Goal: Task Accomplishment & Management: Manage account settings

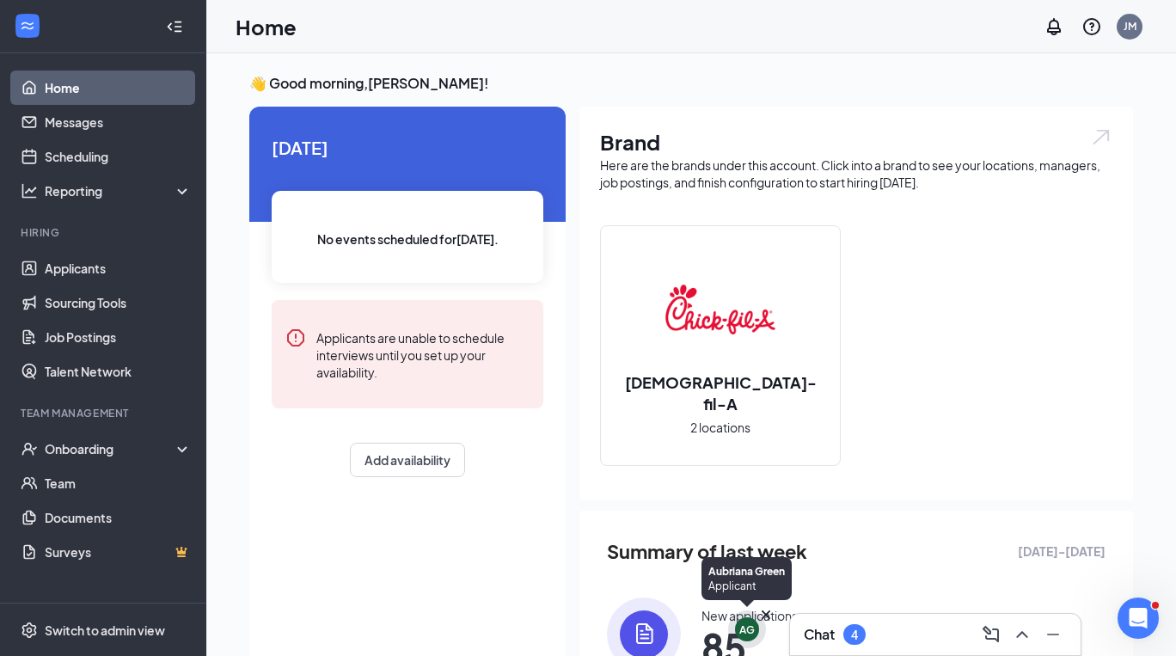
click at [765, 612] on icon "Cross" at bounding box center [765, 614] width 17 height 17
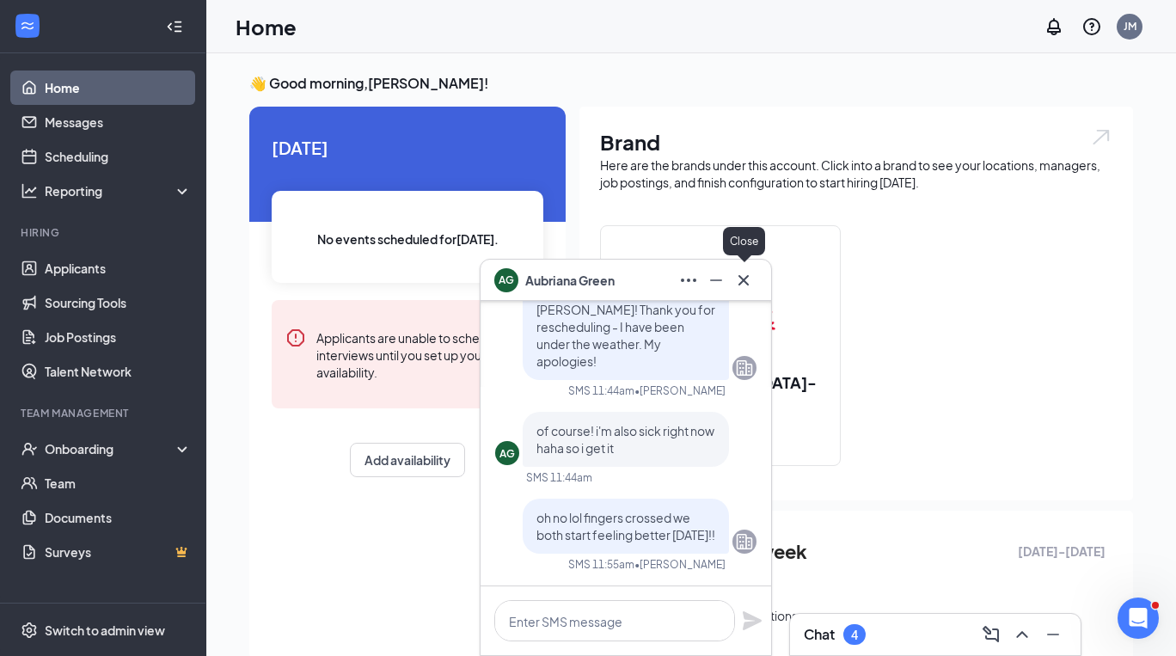
click at [742, 281] on icon "Cross" at bounding box center [743, 279] width 10 height 10
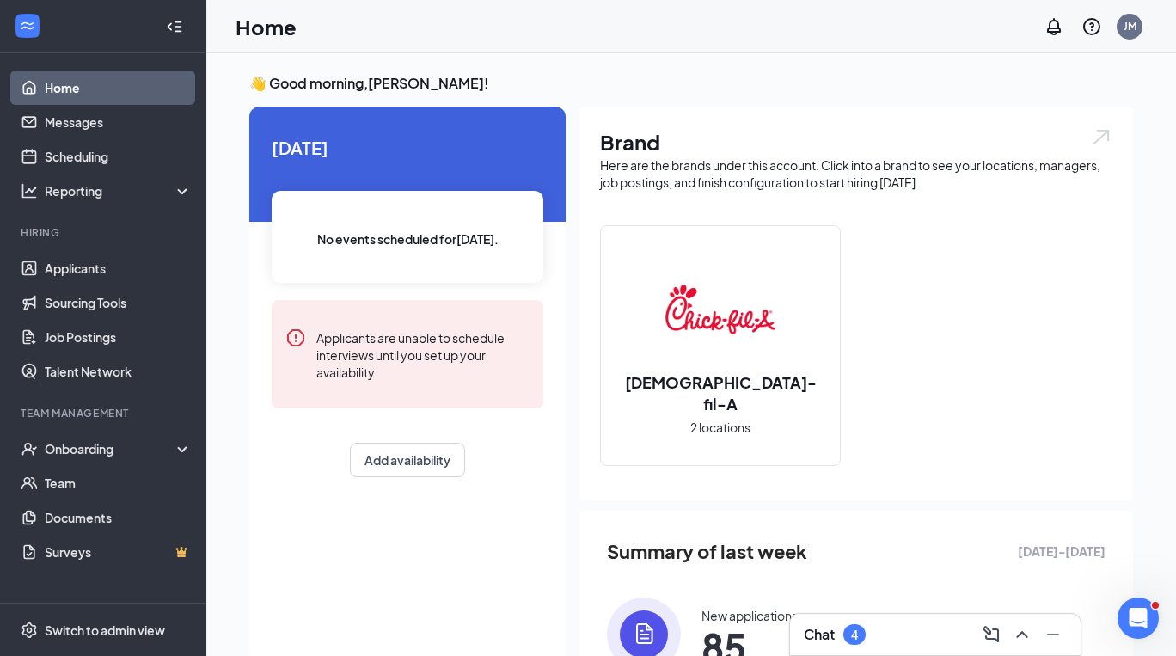
click at [904, 628] on div "Chat 4" at bounding box center [935, 635] width 263 height 28
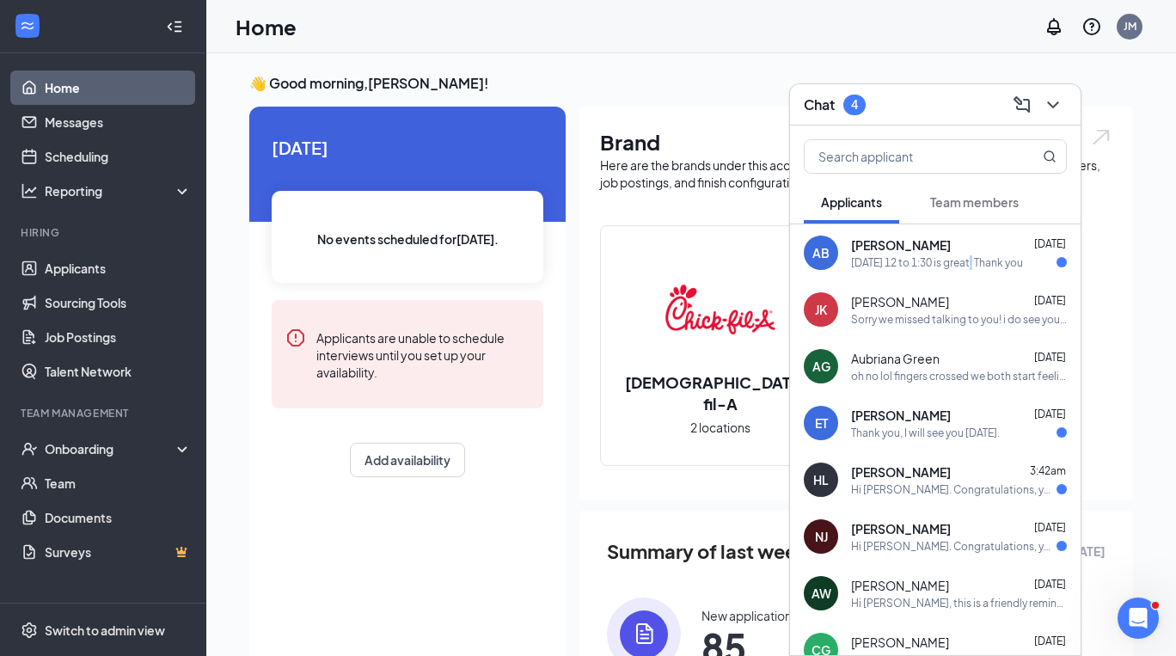
click at [975, 263] on div "[DATE] 12 to 1:30 is great. Thank you" at bounding box center [937, 262] width 172 height 15
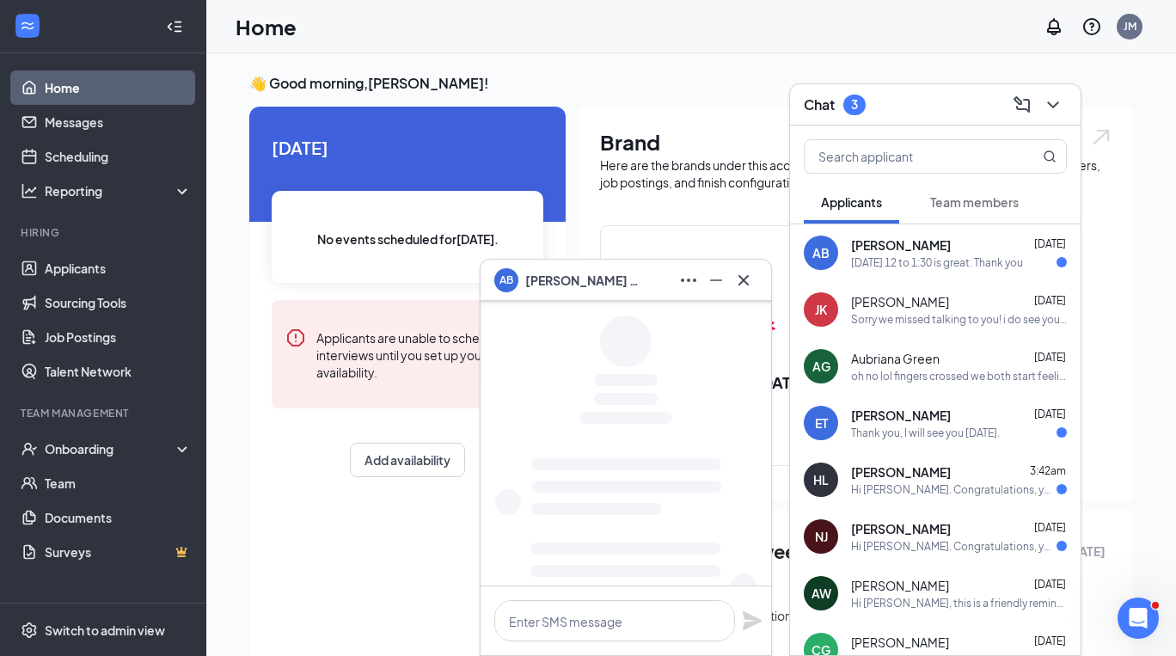
click at [910, 424] on div "[PERSON_NAME] [DATE] Thank you, I will see you [DATE]." at bounding box center [959, 424] width 216 height 34
click at [905, 482] on div "Hi [PERSON_NAME]. Congratulations, your meeting with [DEMOGRAPHIC_DATA]-fil-A f…" at bounding box center [953, 489] width 205 height 15
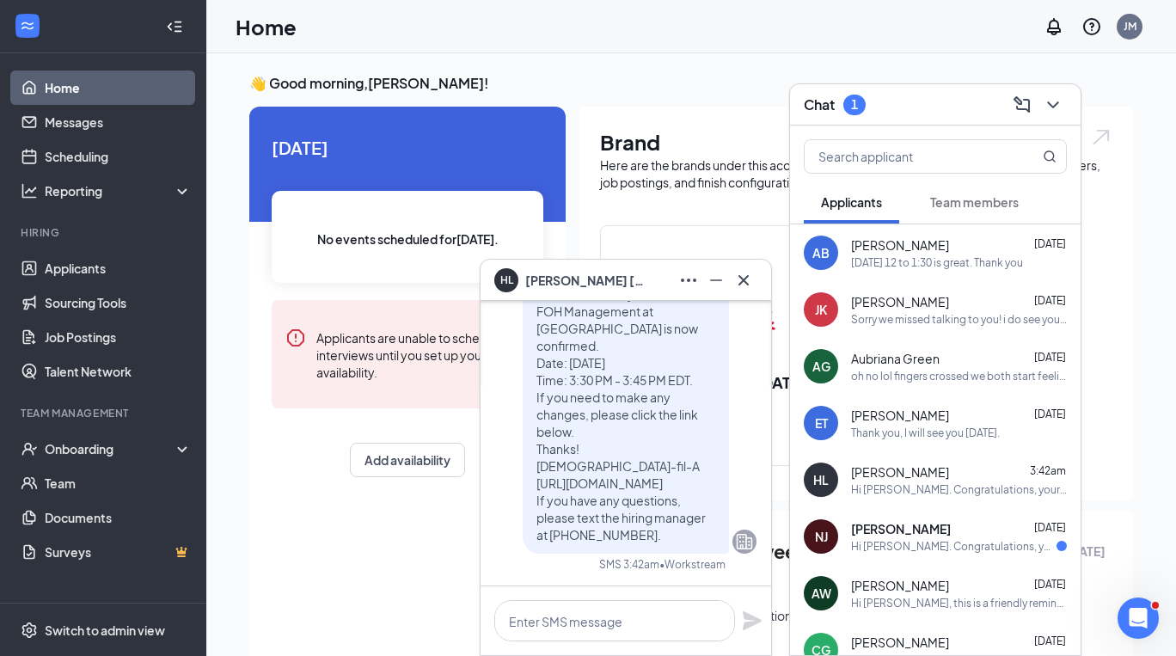
click at [901, 523] on span "[PERSON_NAME]" at bounding box center [901, 528] width 100 height 17
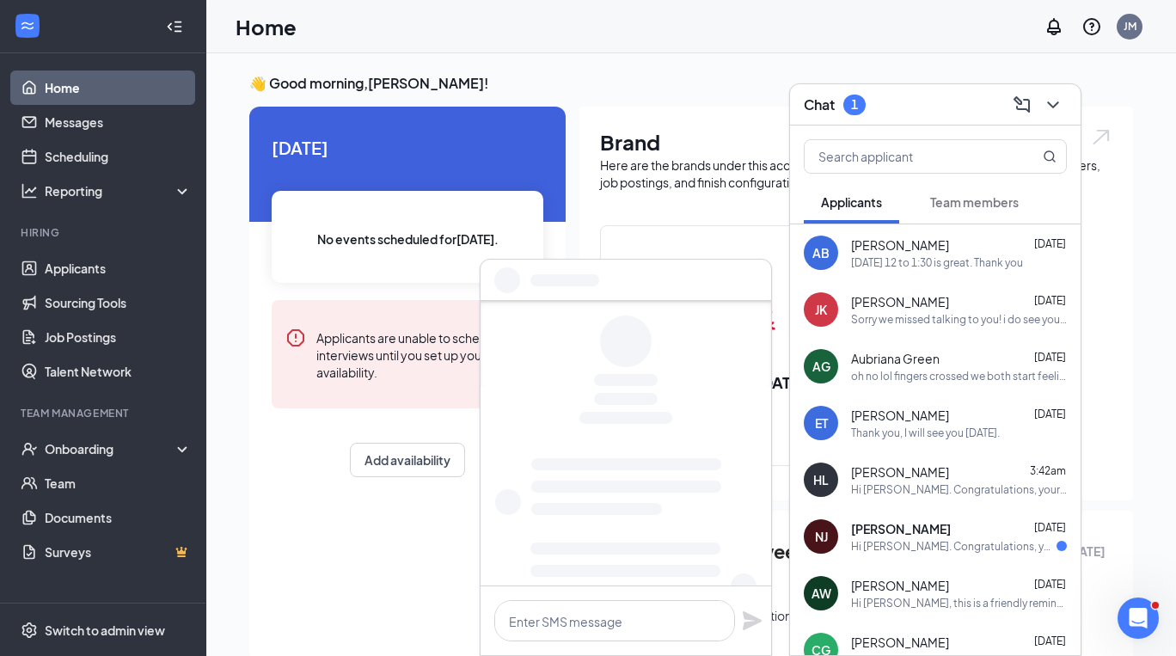
click at [910, 477] on span "[PERSON_NAME]" at bounding box center [900, 471] width 98 height 17
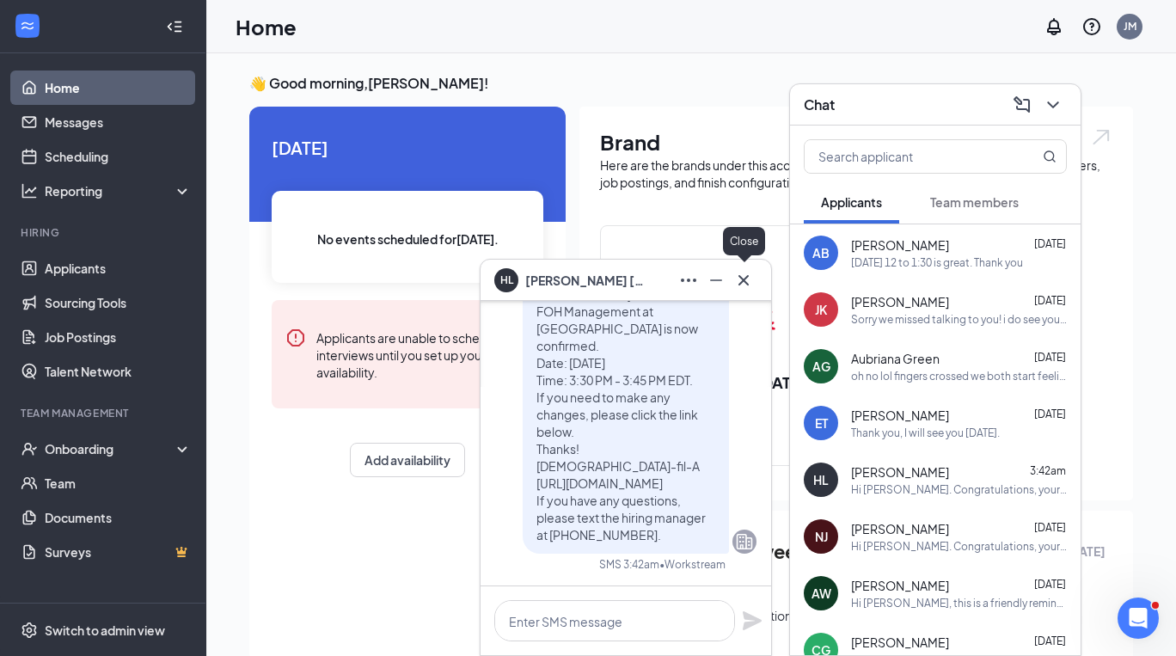
click at [739, 276] on icon "Cross" at bounding box center [743, 279] width 10 height 10
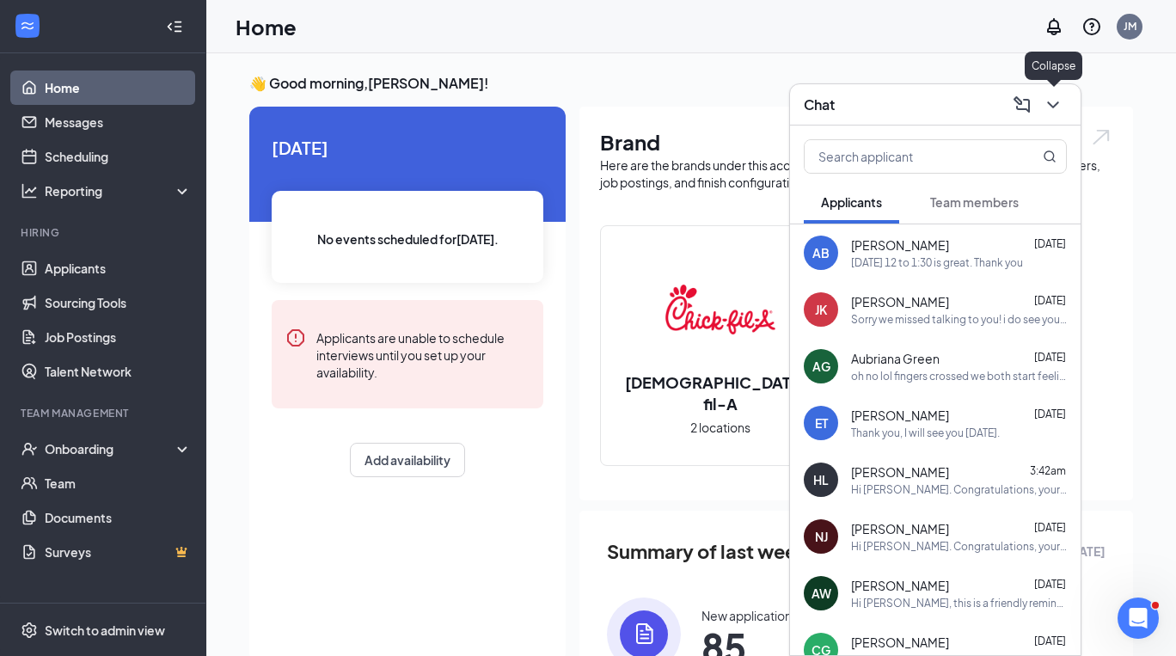
click at [1052, 96] on icon "ChevronDown" at bounding box center [1053, 105] width 21 height 21
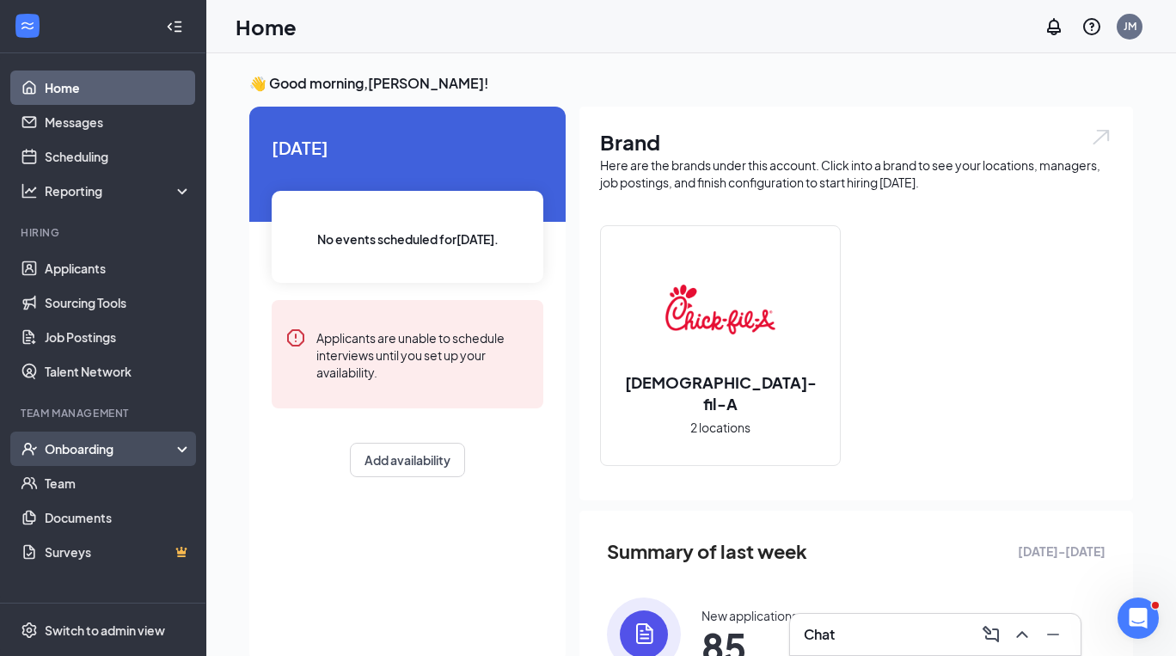
click at [104, 454] on div "Onboarding" at bounding box center [111, 448] width 132 height 17
click at [104, 489] on link "Overview" at bounding box center [118, 483] width 147 height 34
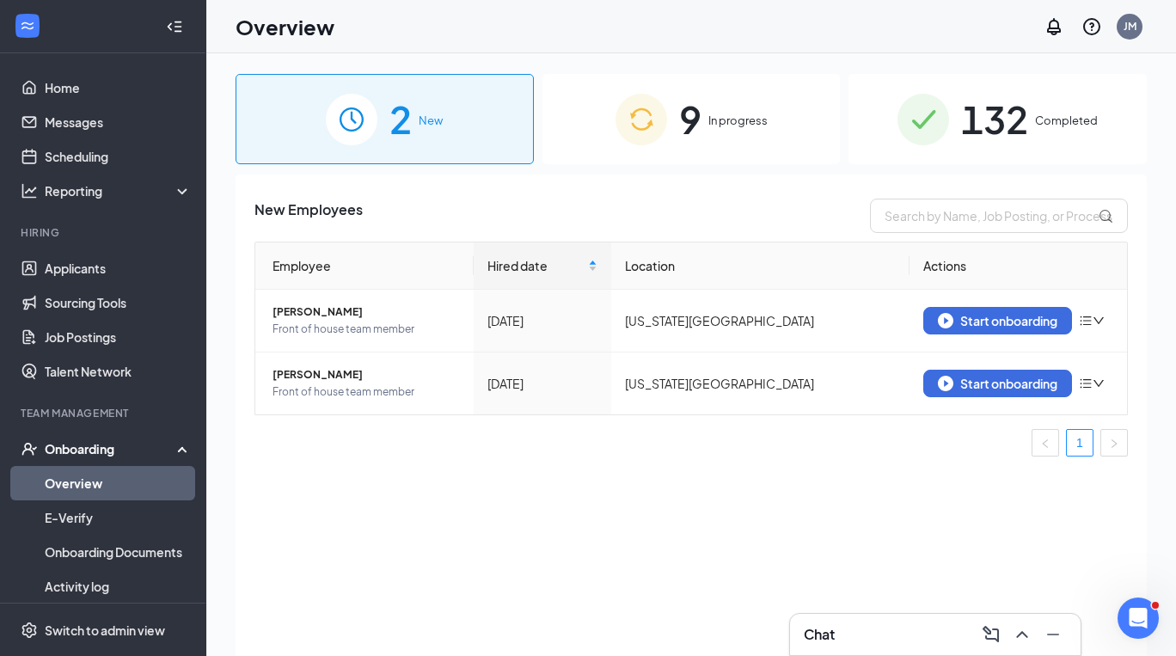
click at [751, 109] on div "9 In progress" at bounding box center [691, 119] width 298 height 90
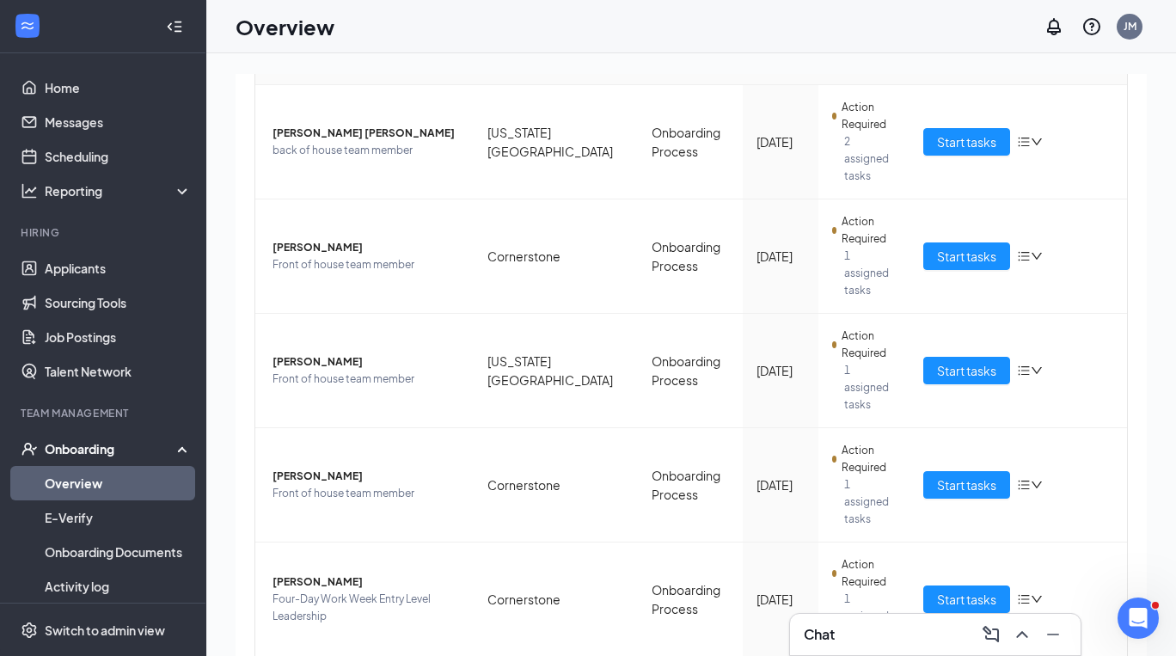
scroll to position [419, 0]
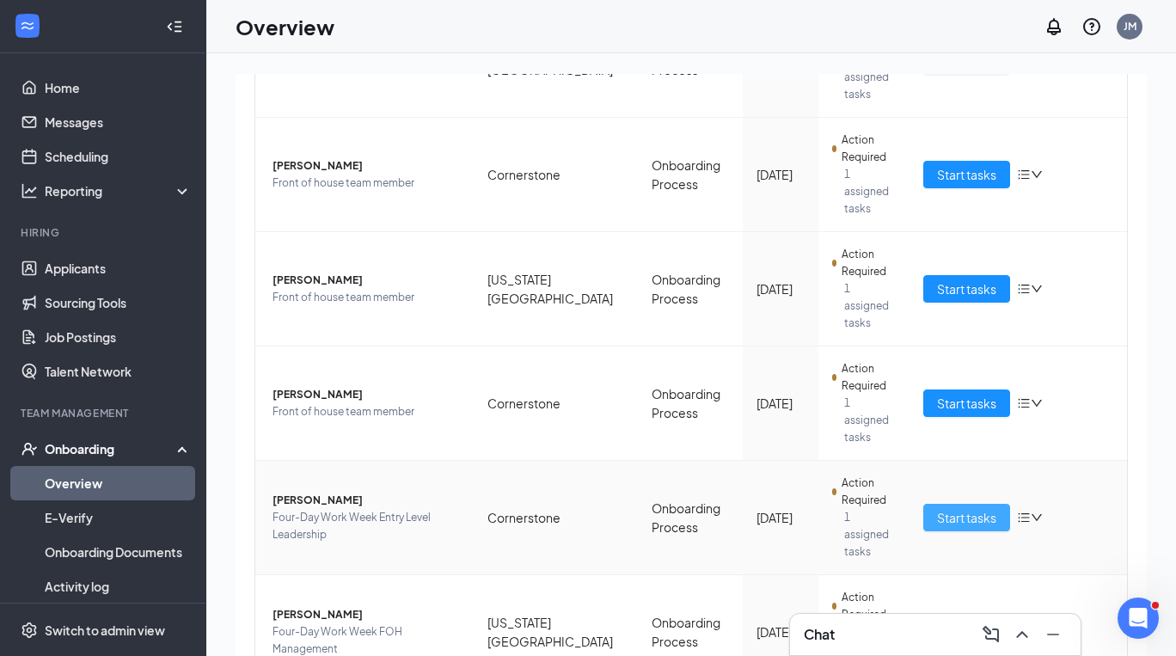
click at [945, 508] on span "Start tasks" at bounding box center [966, 517] width 59 height 19
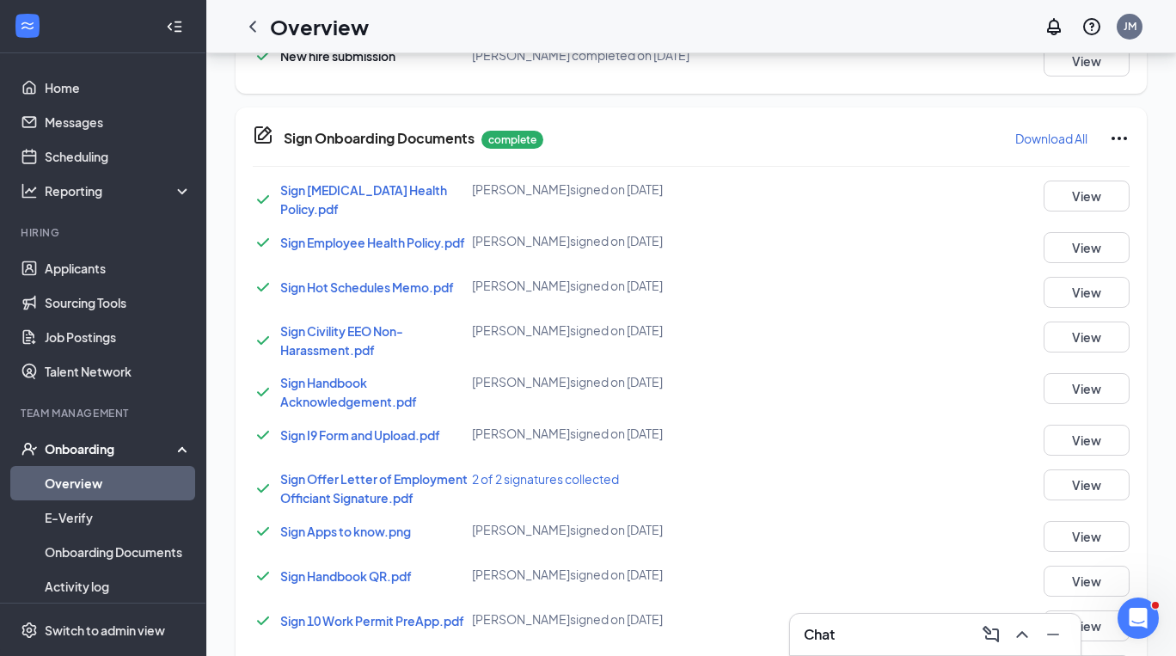
scroll to position [938, 0]
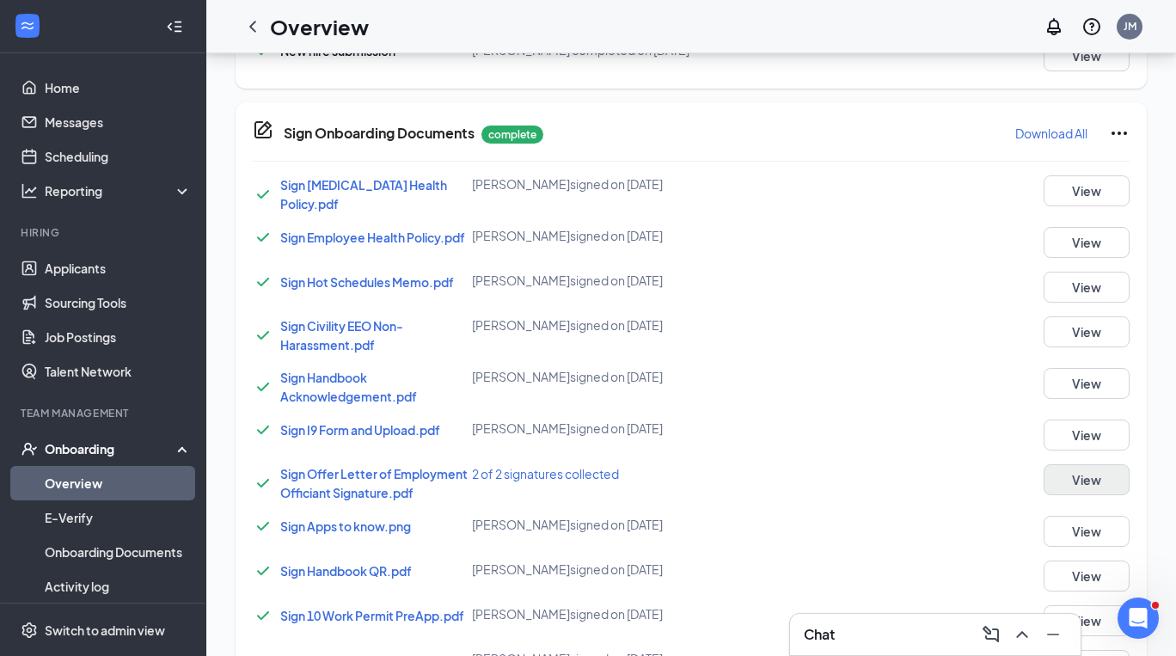
click at [1080, 466] on button "View" at bounding box center [1086, 479] width 86 height 31
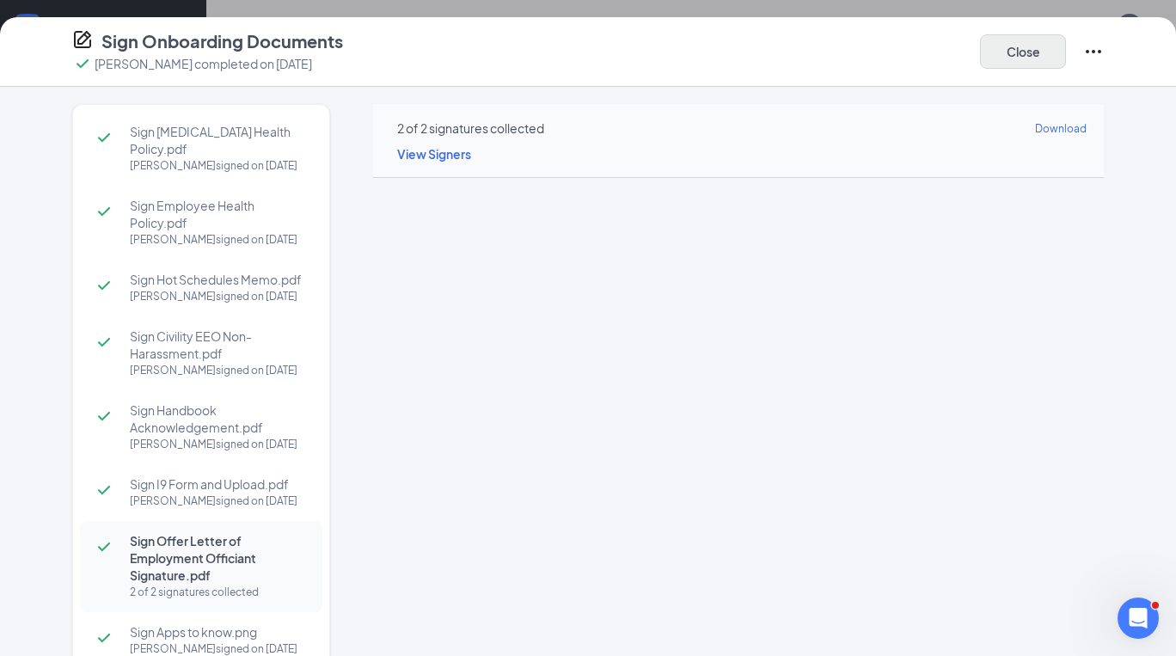
click at [1010, 63] on button "Close" at bounding box center [1023, 51] width 86 height 34
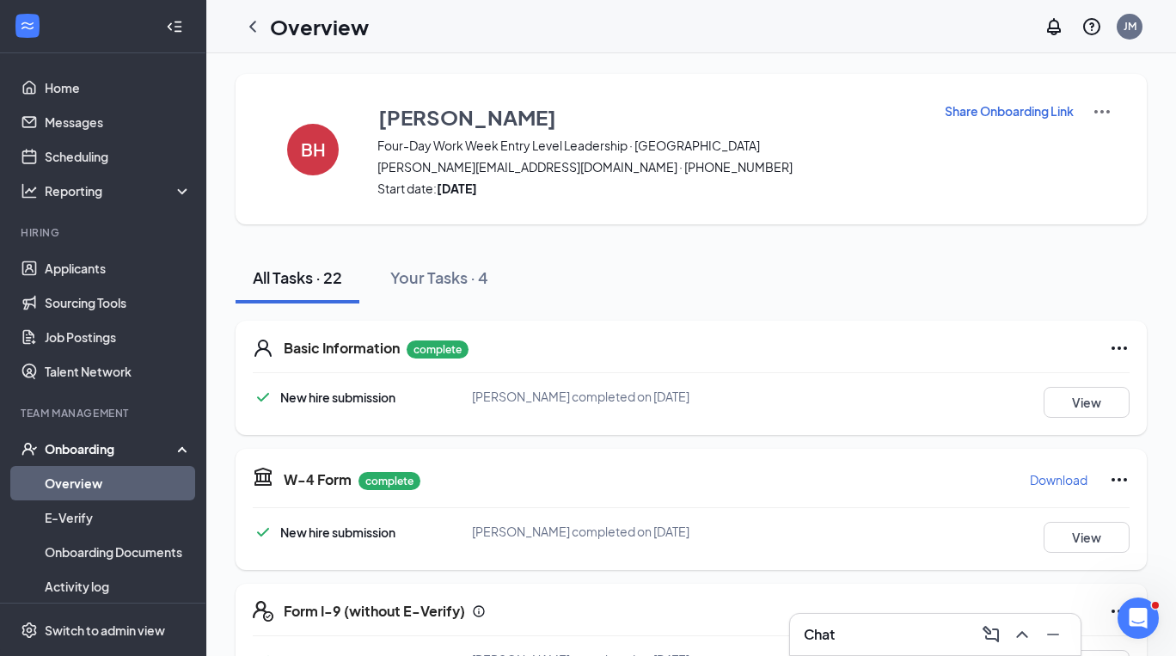
scroll to position [0, 0]
click at [161, 267] on link "Applicants" at bounding box center [118, 268] width 147 height 34
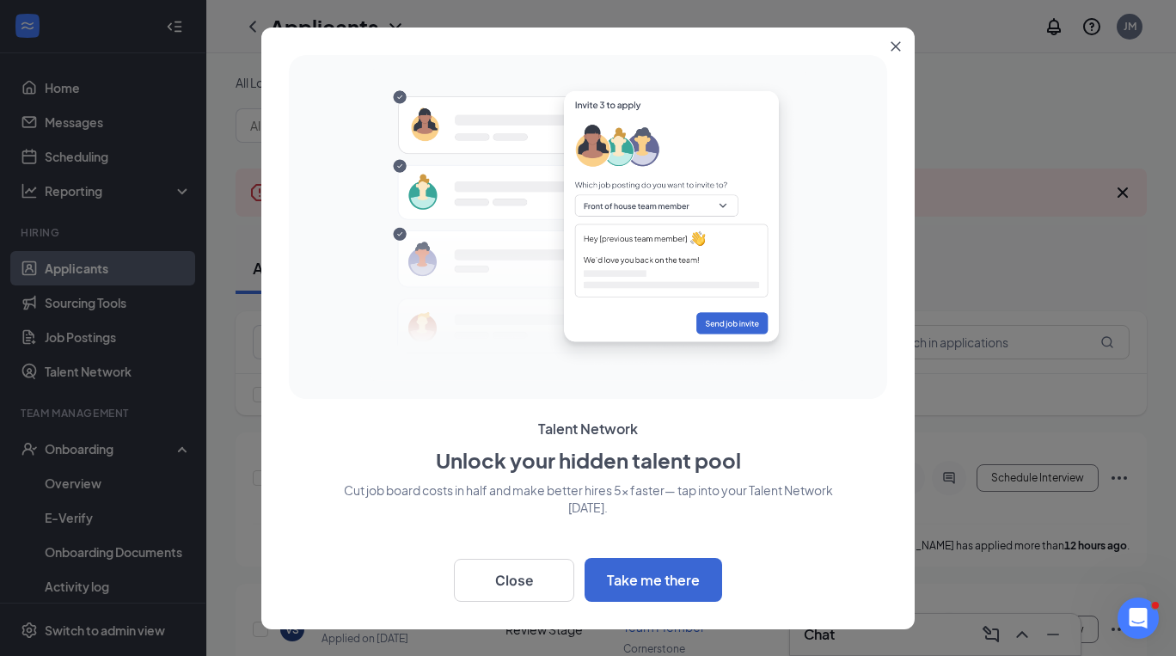
click at [892, 46] on icon "Close" at bounding box center [895, 46] width 10 height 10
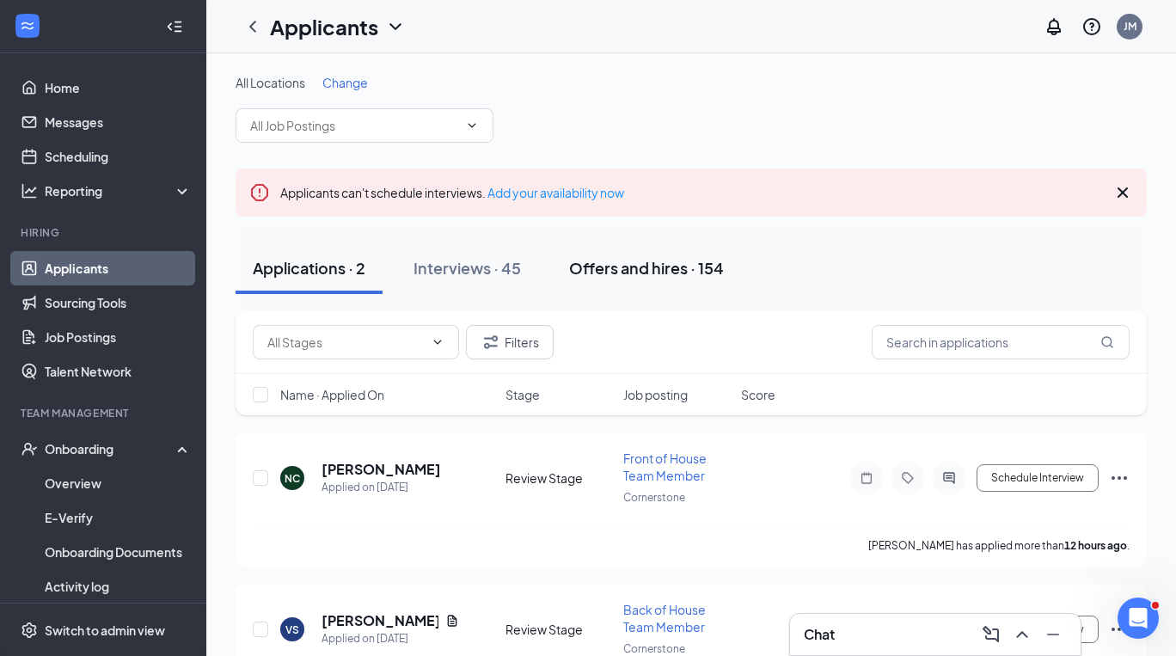
click at [629, 279] on button "Offers and hires · 154" at bounding box center [646, 268] width 189 height 52
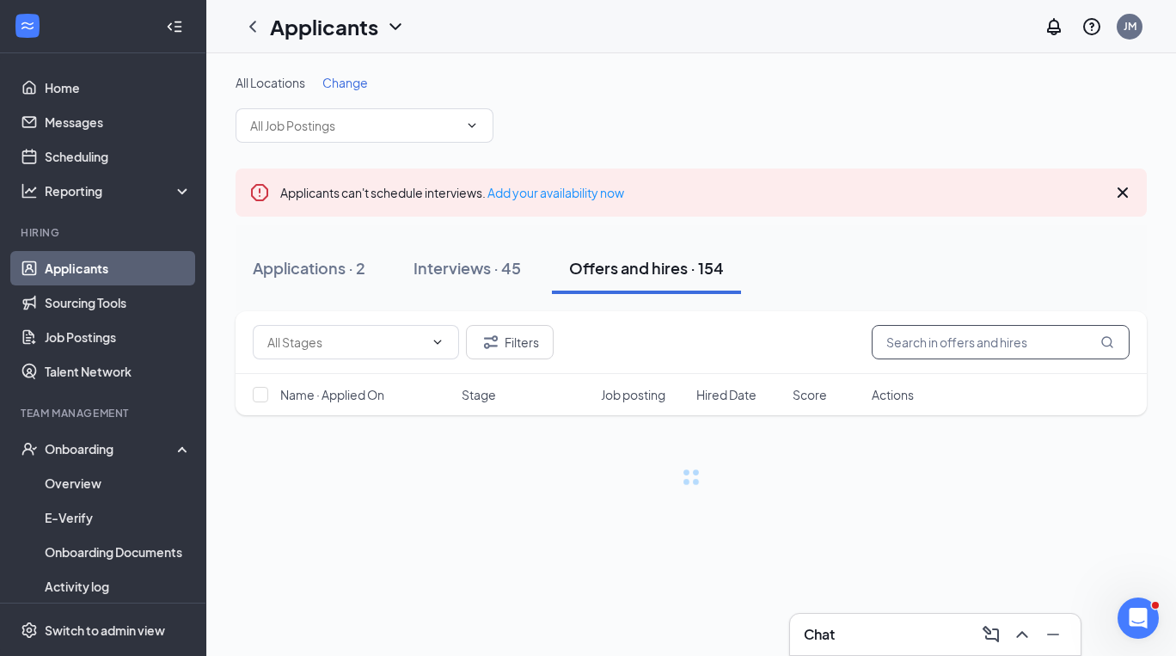
click at [929, 343] on input "text" at bounding box center [1001, 342] width 258 height 34
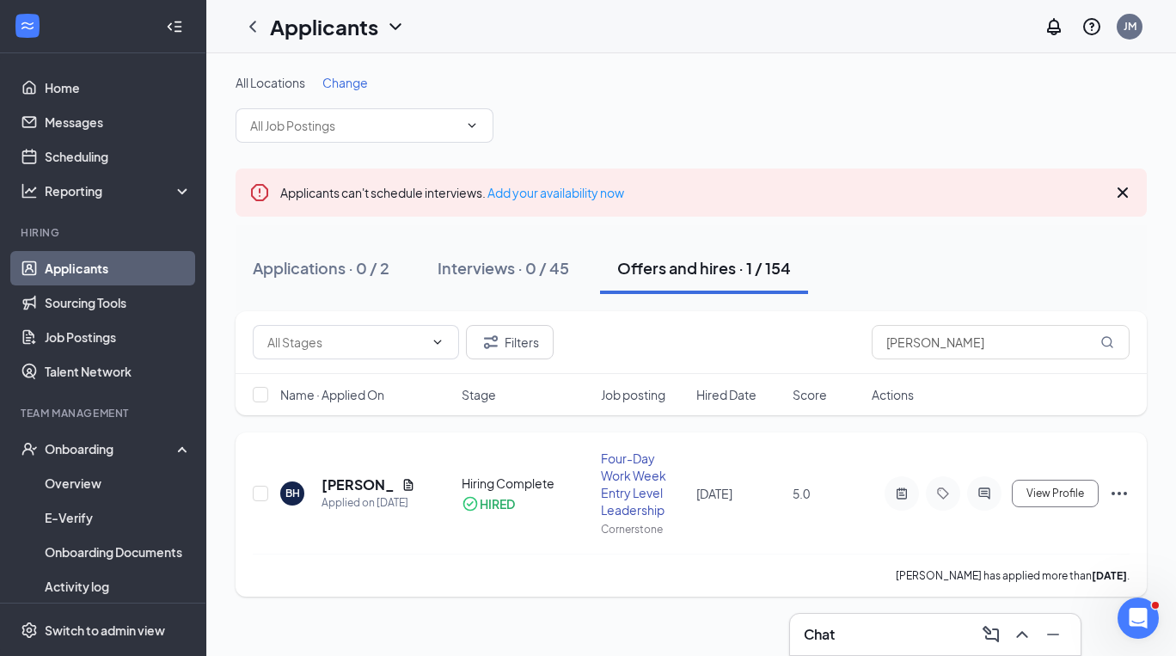
drag, startPoint x: 932, startPoint y: 372, endPoint x: 353, endPoint y: 485, distance: 589.3
click at [353, 485] on h5 "[PERSON_NAME]" at bounding box center [357, 484] width 73 height 19
click at [337, 486] on h5 "[PERSON_NAME]" at bounding box center [357, 484] width 73 height 19
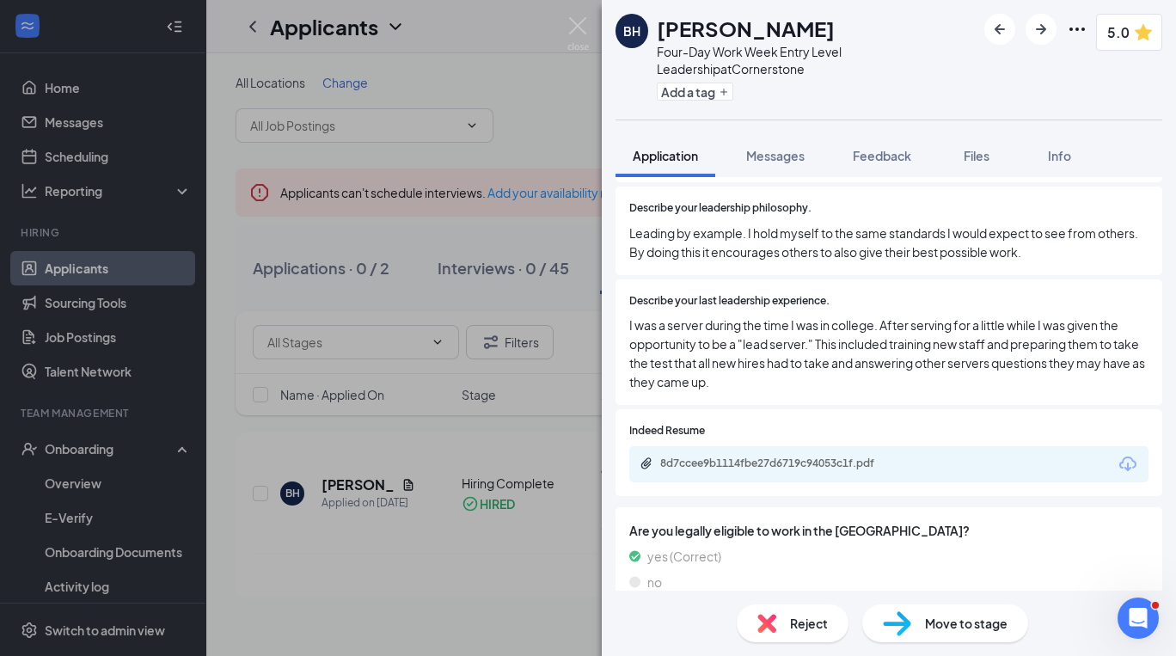
scroll to position [885, 0]
click at [783, 457] on div "8d7ccee9b1114fbe27d6719c94053c1f.pdf" at bounding box center [780, 464] width 241 height 14
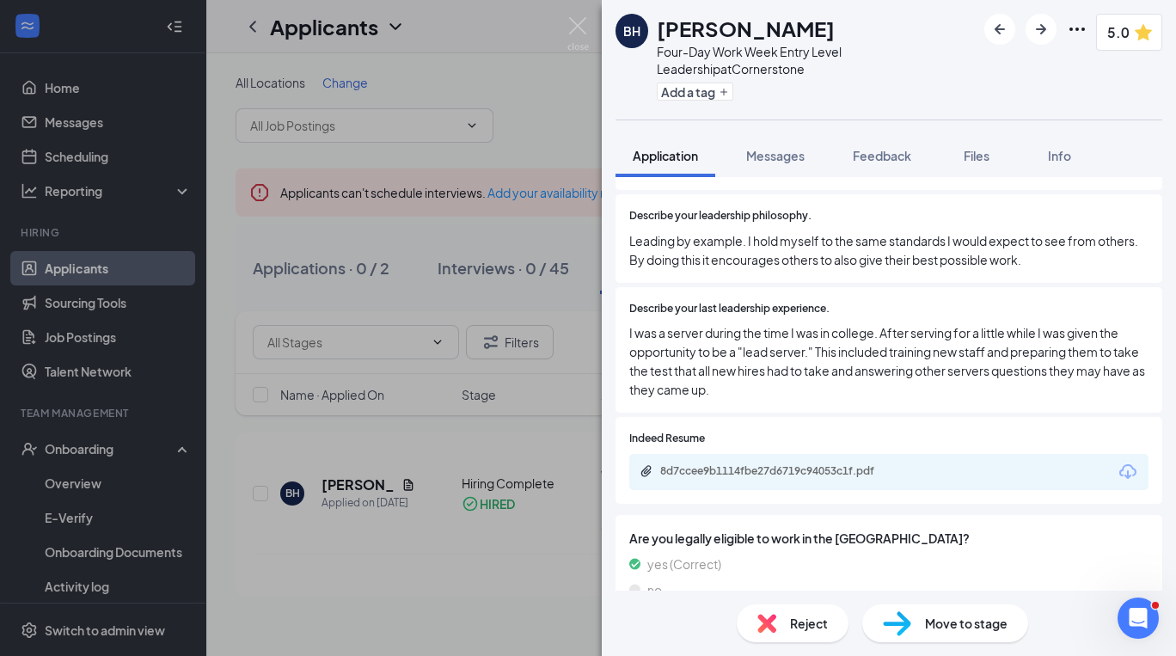
click at [519, 379] on div "BH [PERSON_NAME] Four-Day Work Week Entry Level Leadership at [GEOGRAPHIC_DATA]…" at bounding box center [588, 328] width 1176 height 656
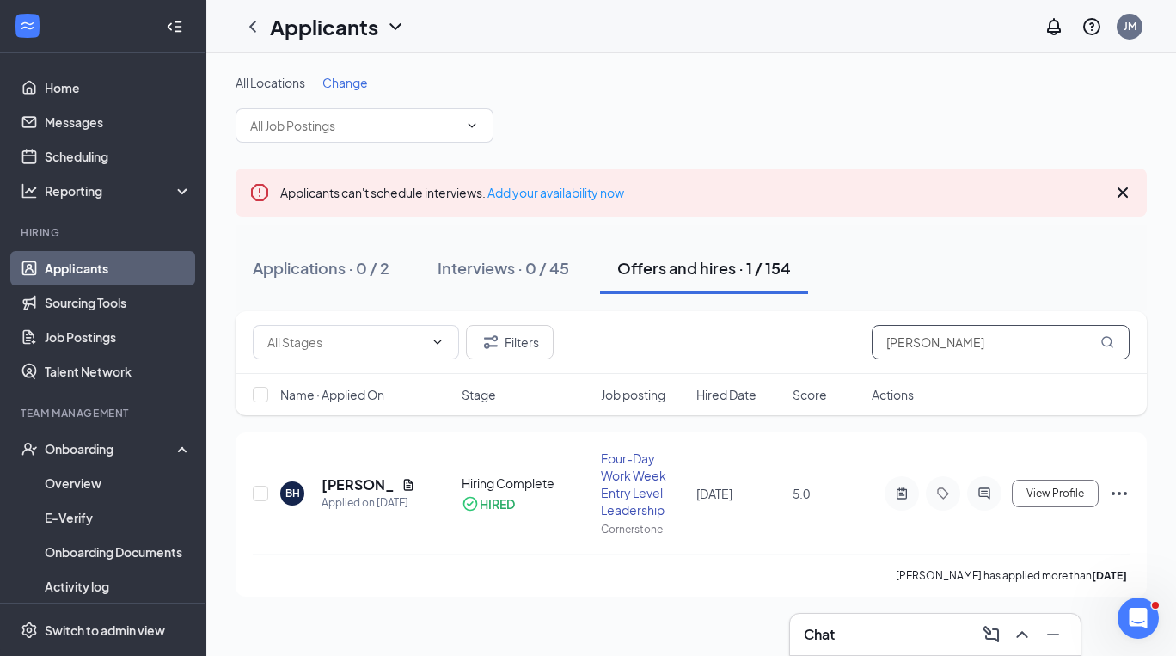
click at [919, 340] on input "[PERSON_NAME]" at bounding box center [1001, 342] width 258 height 34
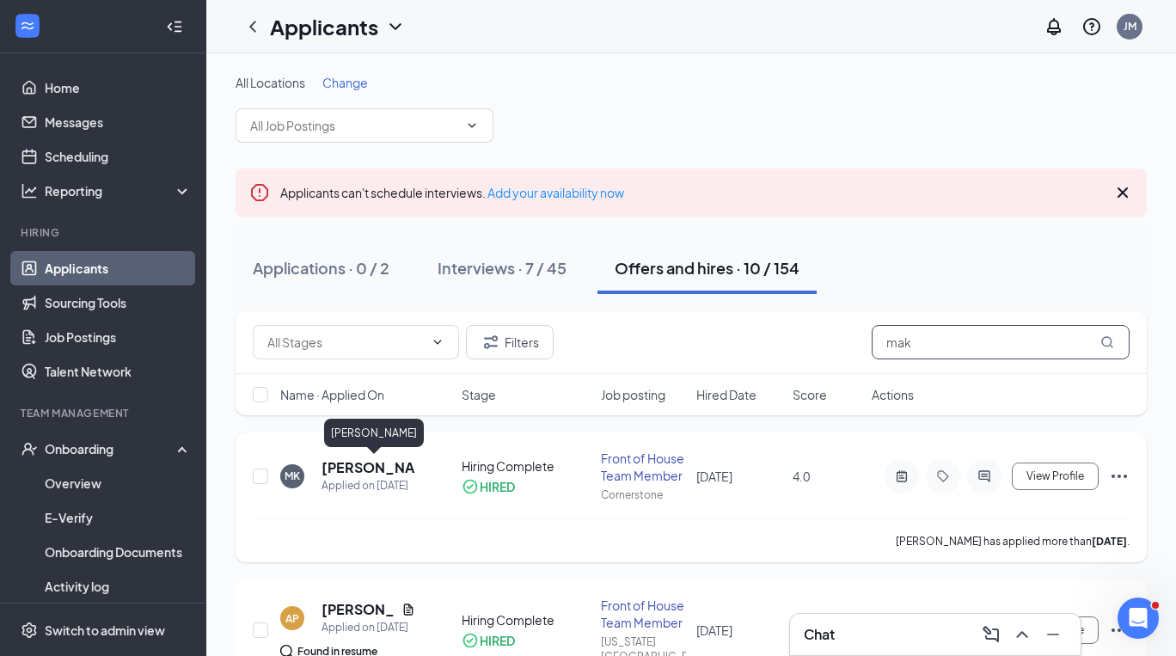
type input "mak"
click at [358, 466] on h5 "[PERSON_NAME]" at bounding box center [368, 467] width 94 height 19
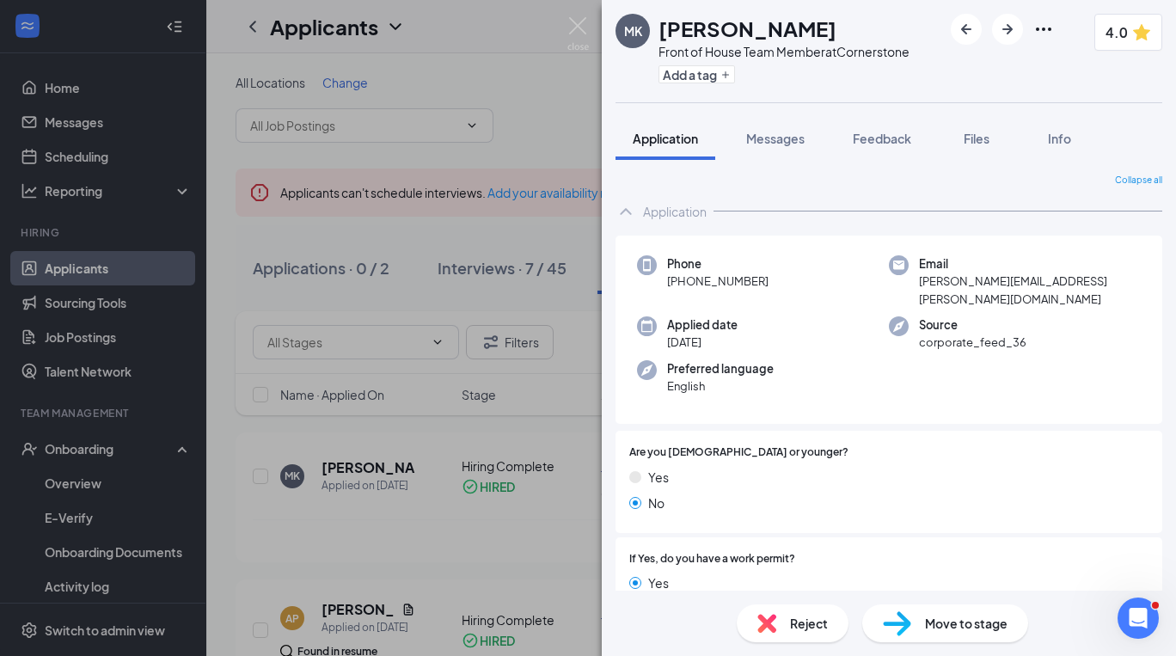
click at [498, 295] on div "MK [PERSON_NAME] Front of House Team Member at Cornerstone Add a tag 4.0 Applic…" at bounding box center [588, 328] width 1176 height 656
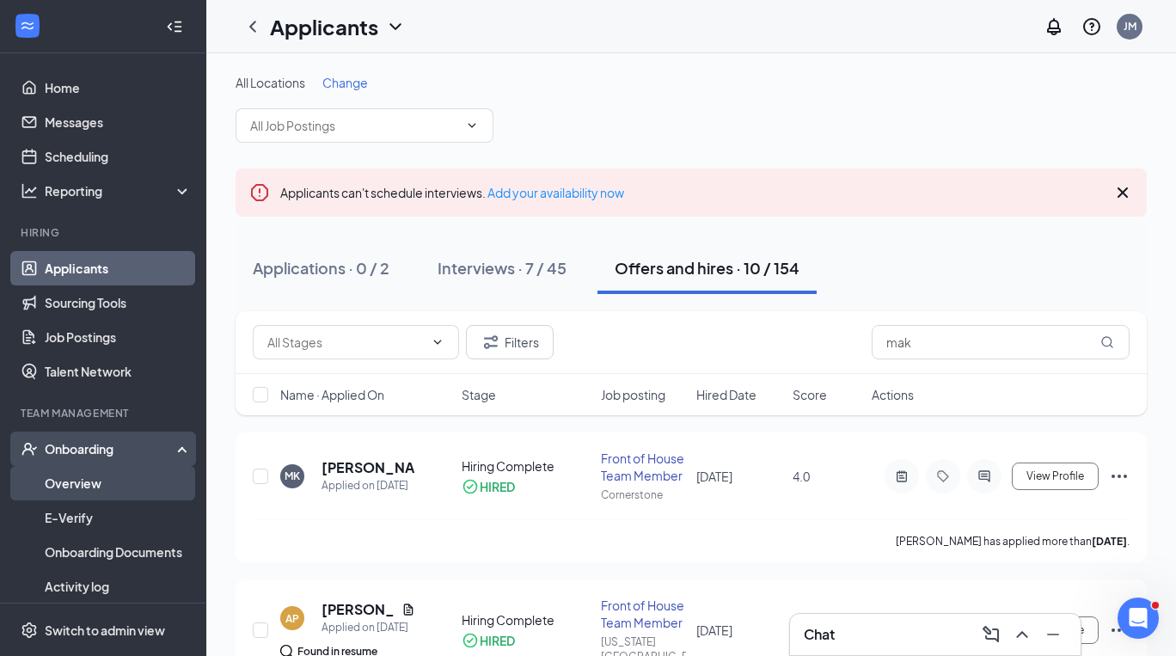
click at [107, 476] on link "Overview" at bounding box center [118, 483] width 147 height 34
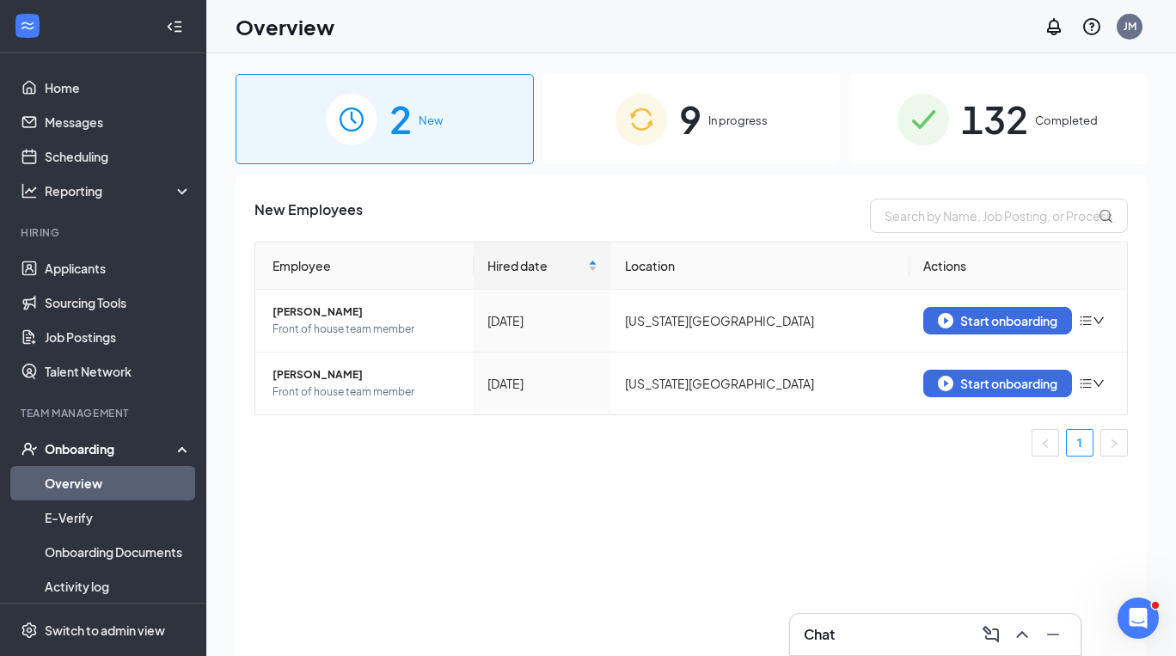
click at [710, 127] on span "In progress" at bounding box center [737, 120] width 59 height 17
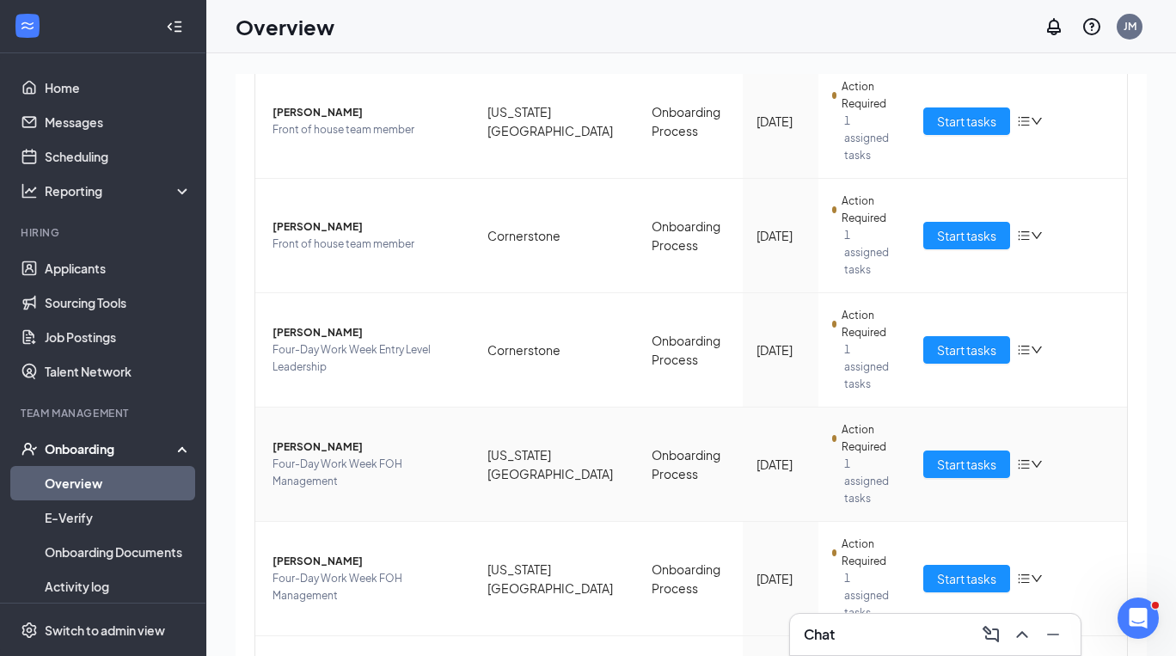
scroll to position [586, 0]
click at [956, 227] on span "Start tasks" at bounding box center [966, 236] width 59 height 19
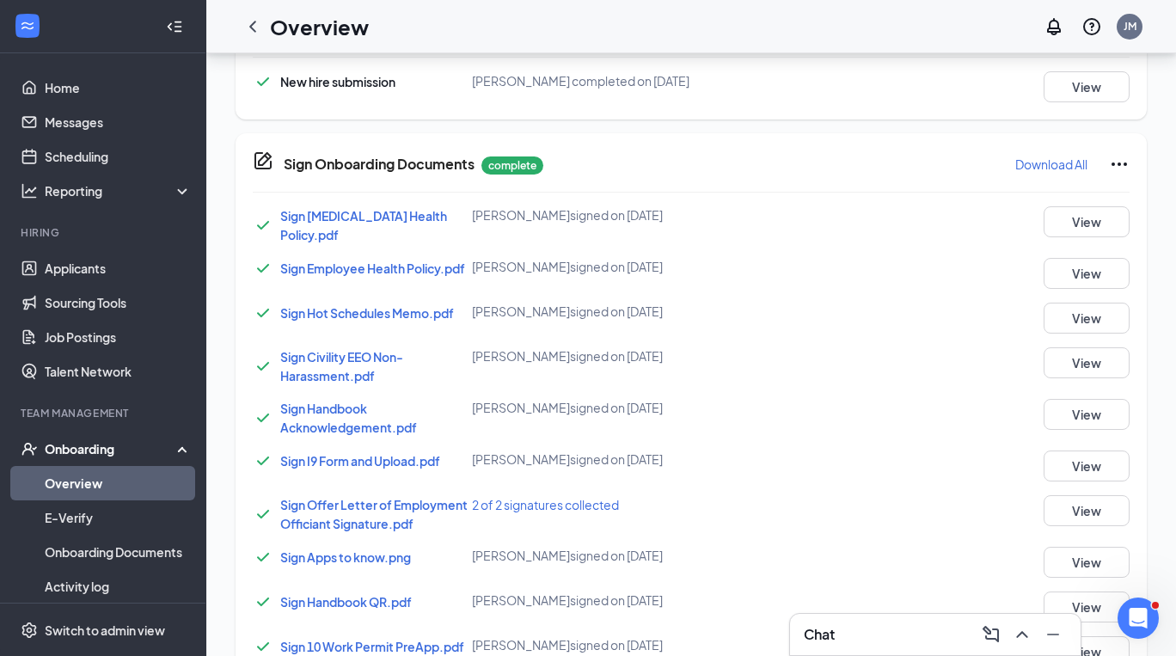
scroll to position [921, 0]
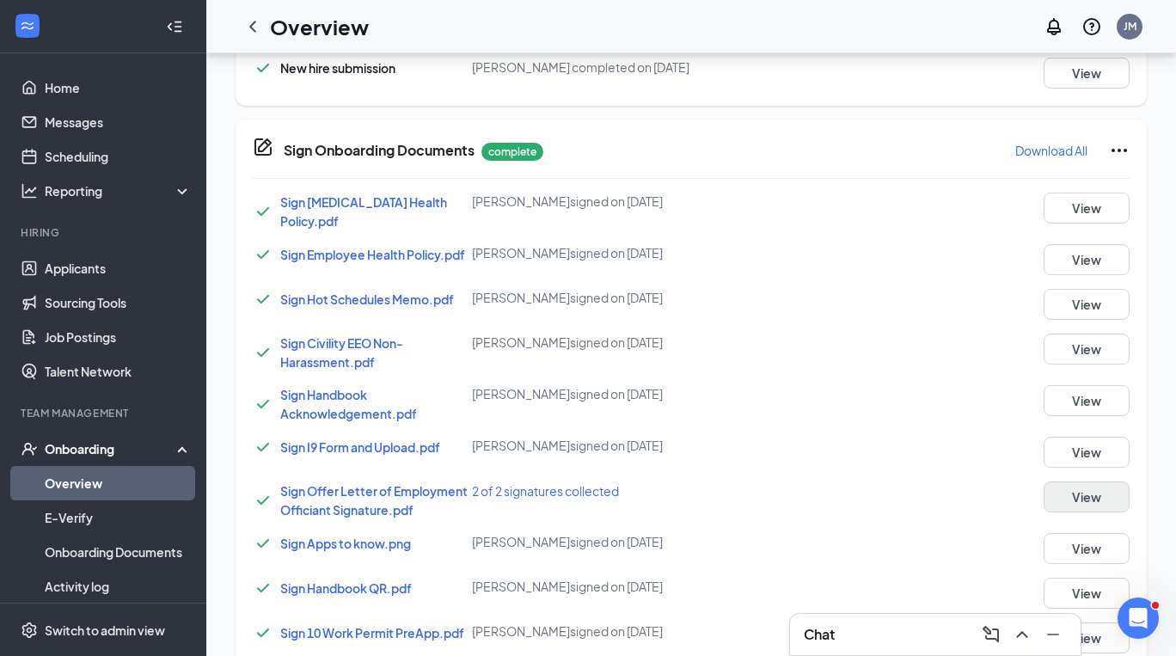
click at [1097, 486] on button "View" at bounding box center [1086, 496] width 86 height 31
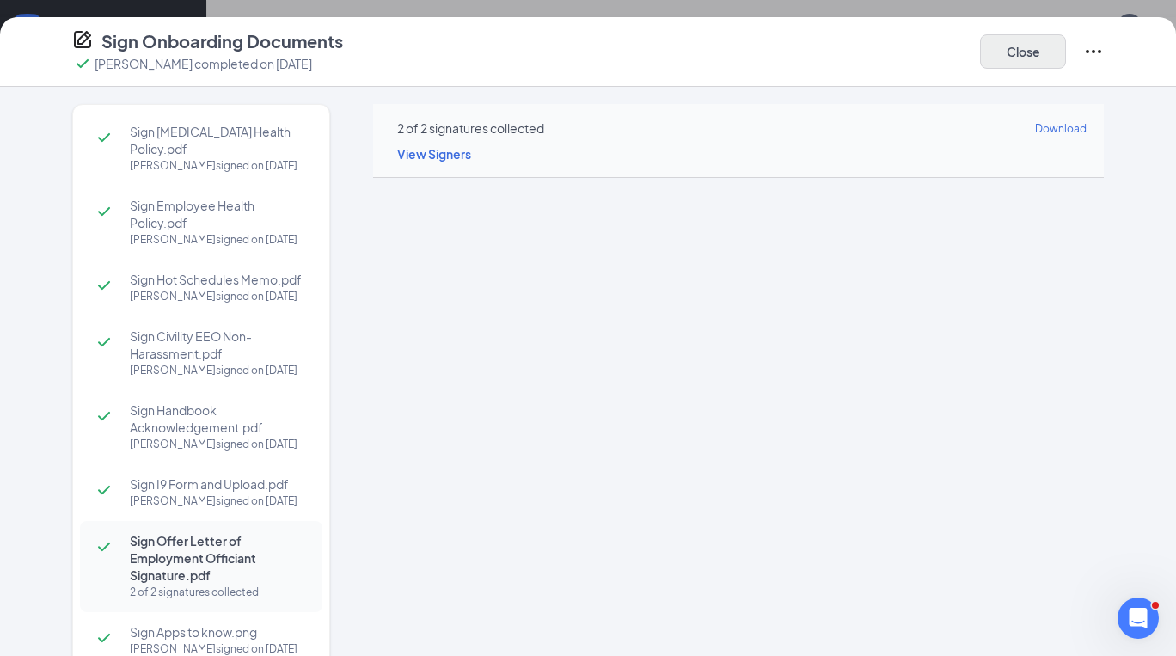
click at [1047, 56] on button "Close" at bounding box center [1023, 51] width 86 height 34
